Goal: Information Seeking & Learning: Learn about a topic

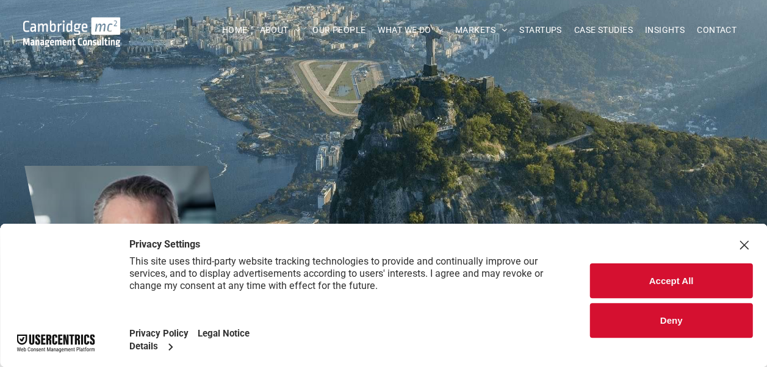
click at [662, 317] on button "Deny" at bounding box center [671, 320] width 162 height 35
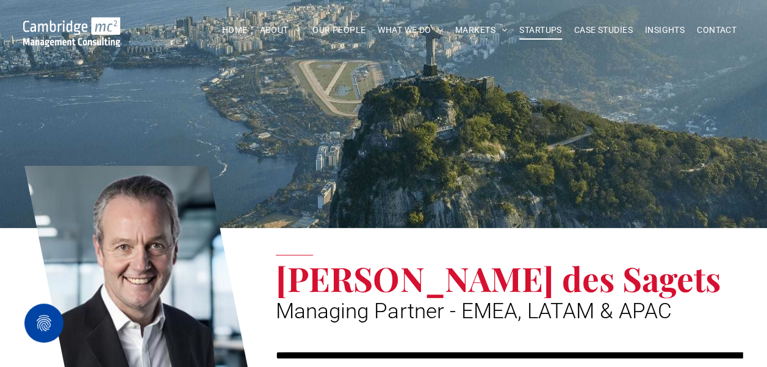
click at [543, 30] on span "STARTUPS" at bounding box center [540, 30] width 42 height 19
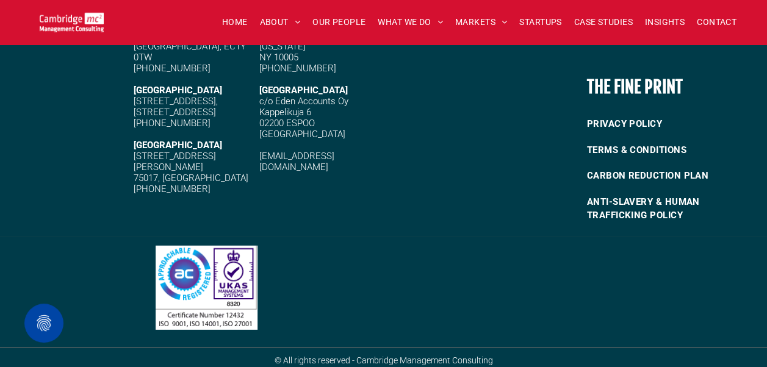
scroll to position [1646, 0]
